Goal: Book appointment/travel/reservation

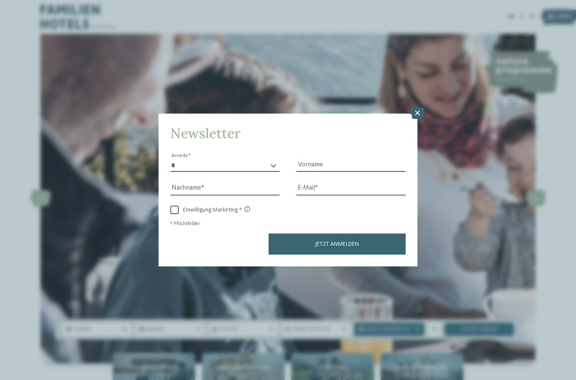
click at [419, 107] on icon at bounding box center [417, 113] width 14 height 12
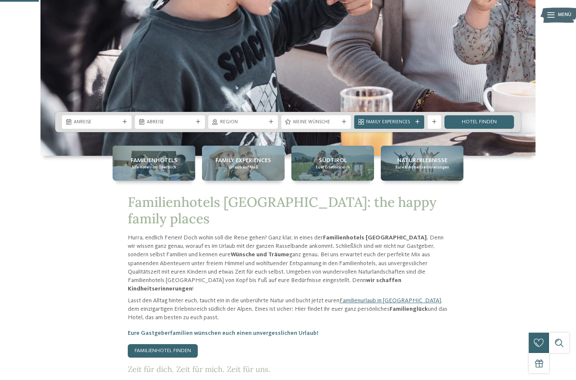
scroll to position [207, 0]
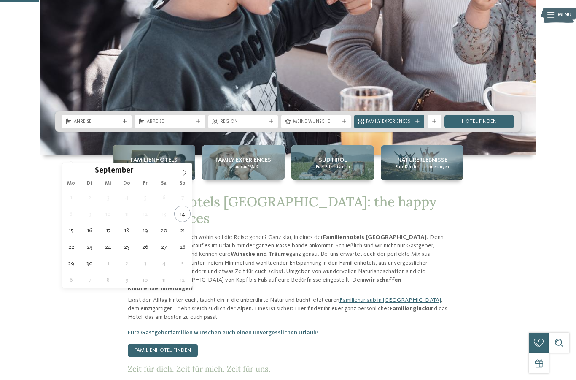
click at [181, 176] on span at bounding box center [185, 170] width 14 height 14
click at [187, 172] on icon at bounding box center [185, 173] width 6 height 6
click at [187, 171] on icon at bounding box center [185, 173] width 6 height 6
click at [185, 170] on icon at bounding box center [185, 173] width 6 height 6
type input "****"
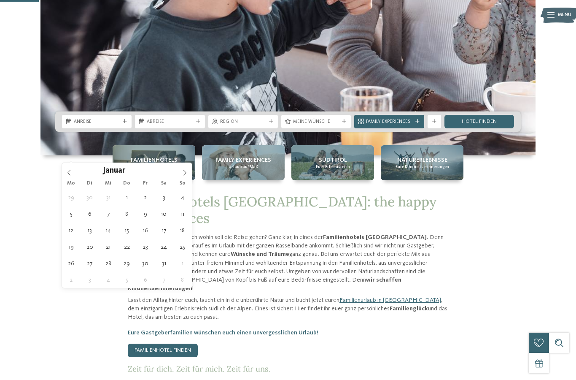
click at [185, 175] on icon at bounding box center [185, 173] width 6 height 6
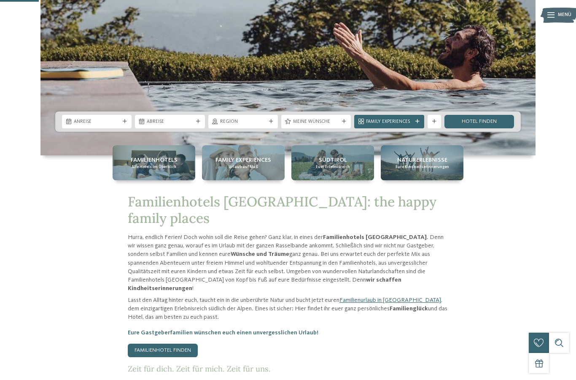
click at [192, 125] on span "Abreise" at bounding box center [170, 122] width 46 height 7
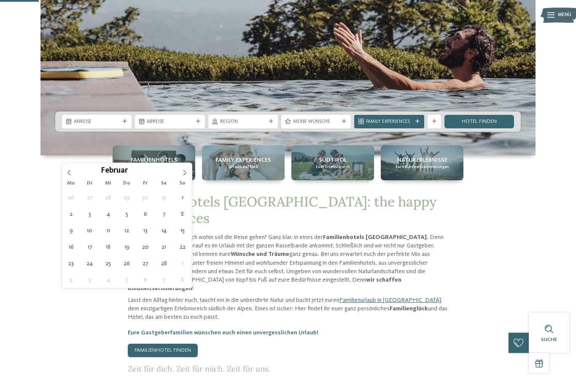
type div "[DATE]"
type input "****"
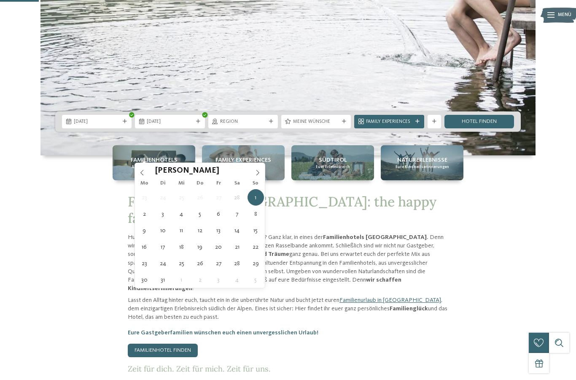
type div "[DATE]"
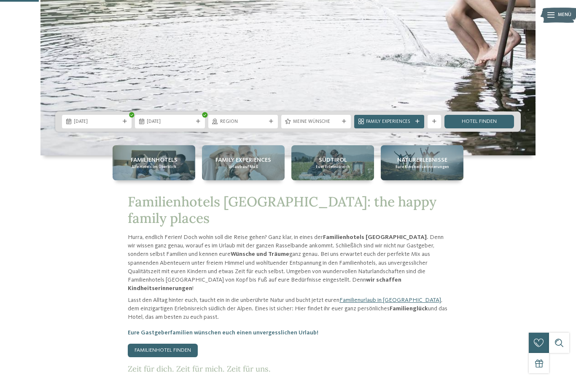
click at [261, 125] on span "Region" at bounding box center [243, 122] width 46 height 7
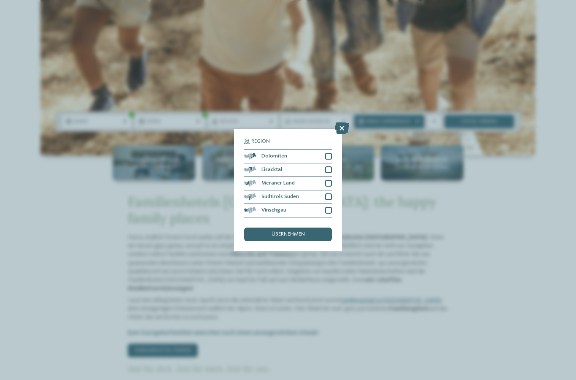
click at [326, 153] on div at bounding box center [328, 156] width 7 height 7
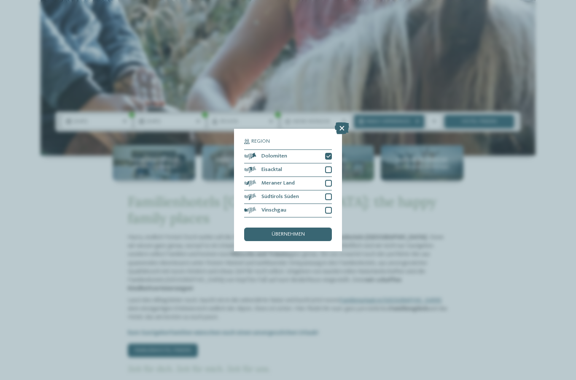
click at [304, 232] on span "übernehmen" at bounding box center [288, 234] width 33 height 5
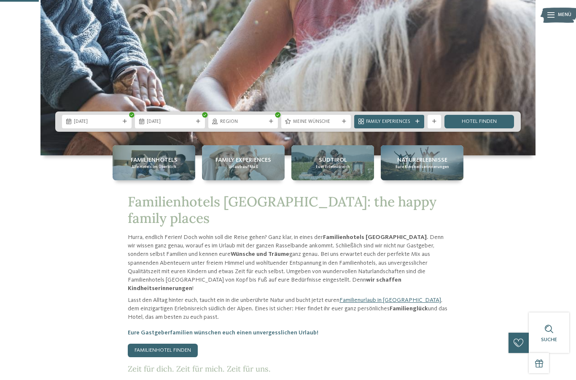
click at [324, 128] on div "Meine Wünsche" at bounding box center [316, 121] width 70 height 13
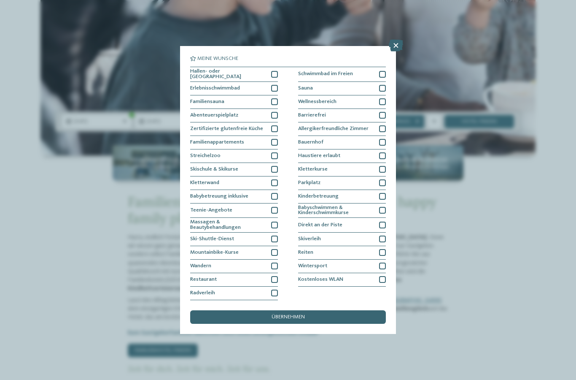
click at [273, 71] on div at bounding box center [274, 74] width 7 height 7
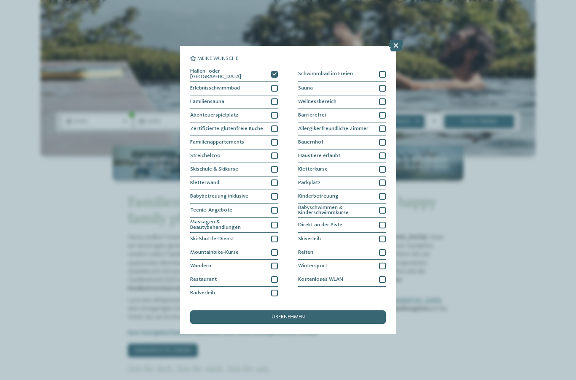
click at [383, 232] on div "Skiverleih" at bounding box center [342, 238] width 88 height 13
click at [383, 221] on div at bounding box center [382, 224] width 7 height 7
click at [383, 223] on icon at bounding box center [382, 225] width 4 height 4
click at [359, 310] on div "übernehmen" at bounding box center [288, 316] width 196 height 13
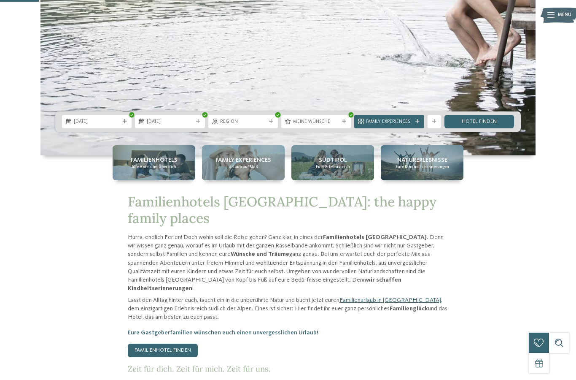
click at [472, 128] on link "Hotel finden" at bounding box center [480, 121] width 70 height 13
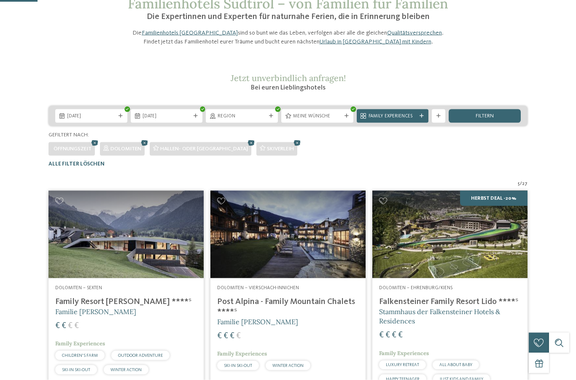
scroll to position [46, 0]
